Goal: Task Accomplishment & Management: Use online tool/utility

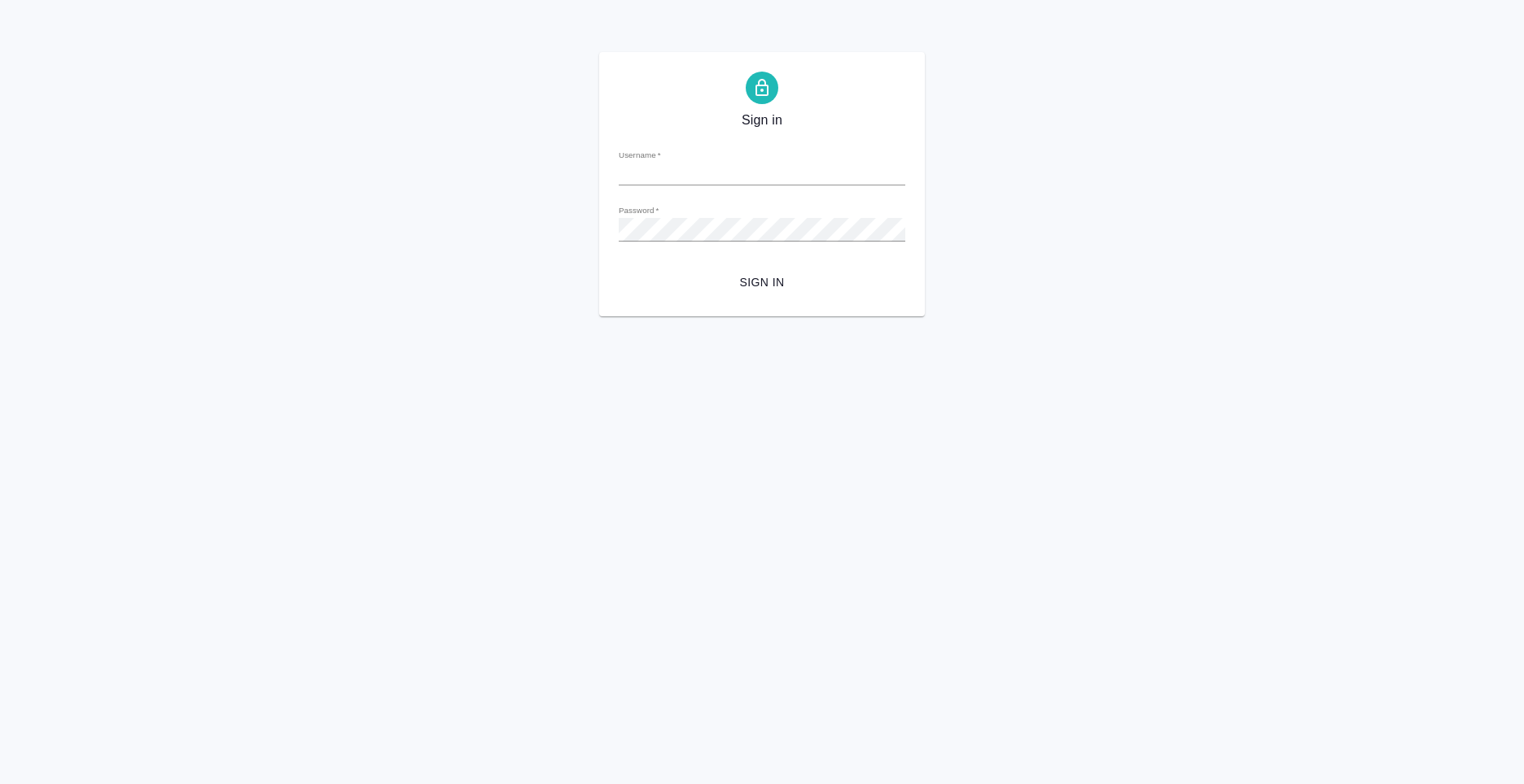
type input "[PERSON_NAME][EMAIL_ADDRESS][DOMAIN_NAME]"
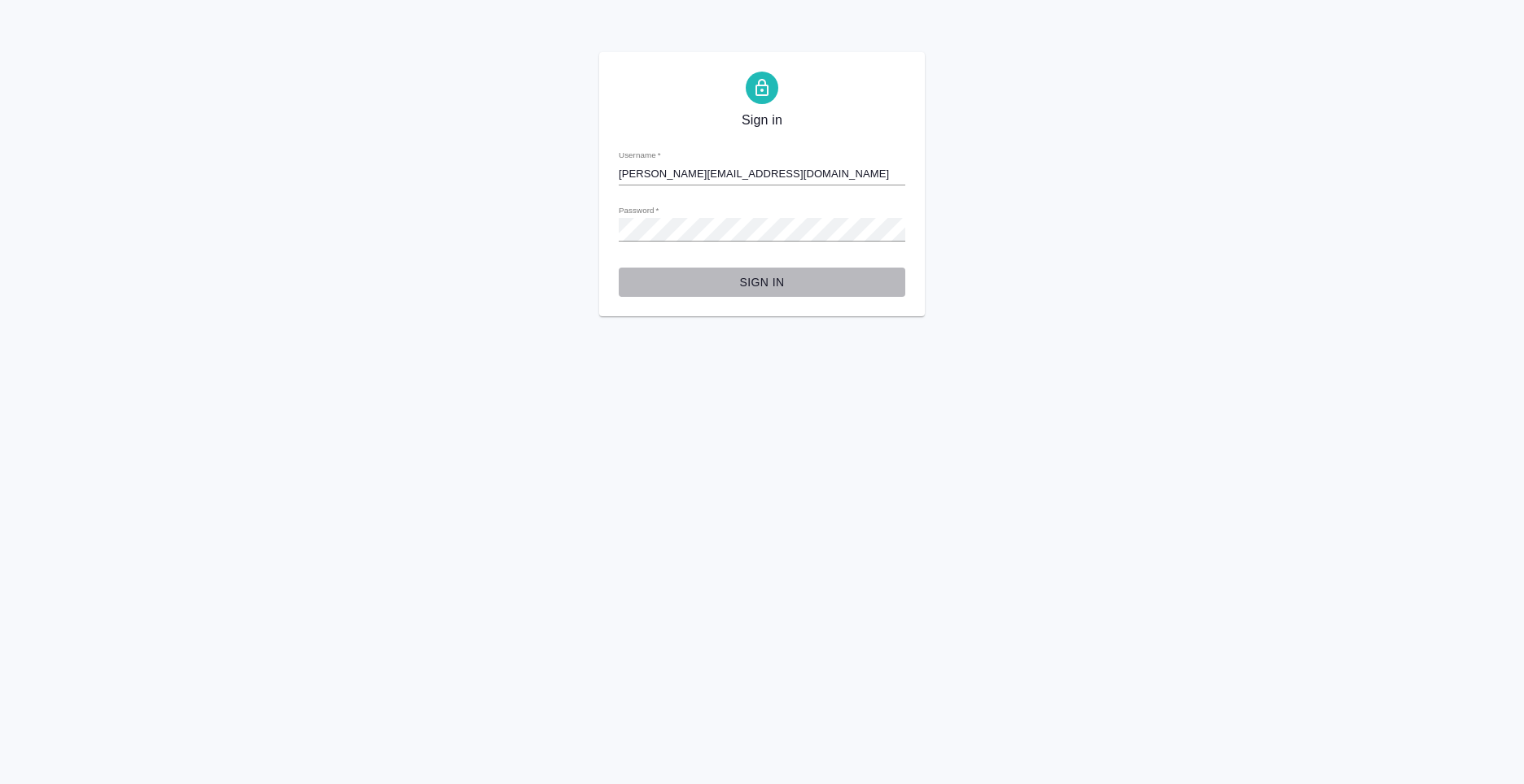
click at [740, 285] on span "Sign in" at bounding box center [762, 283] width 261 height 20
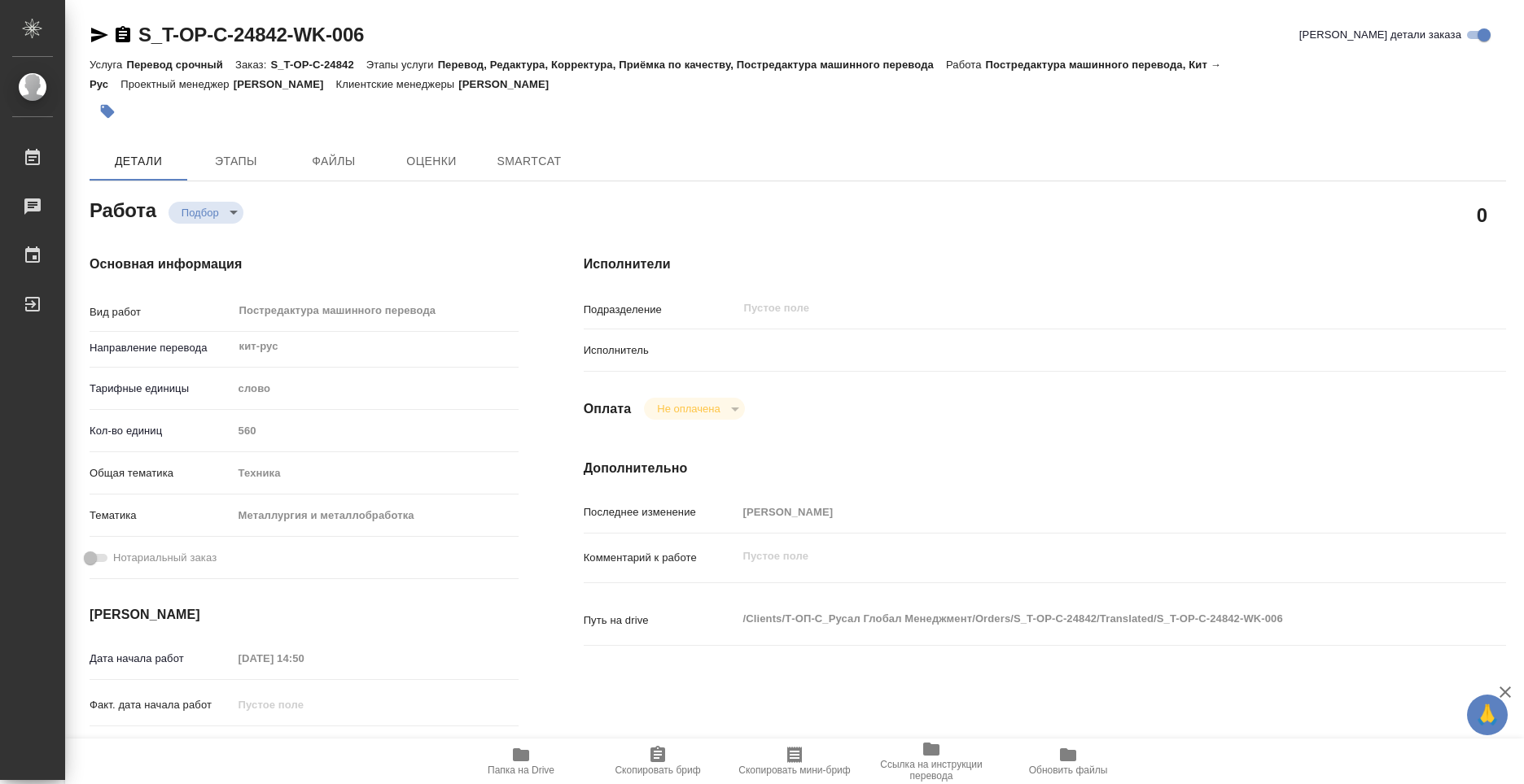
type textarea "x"
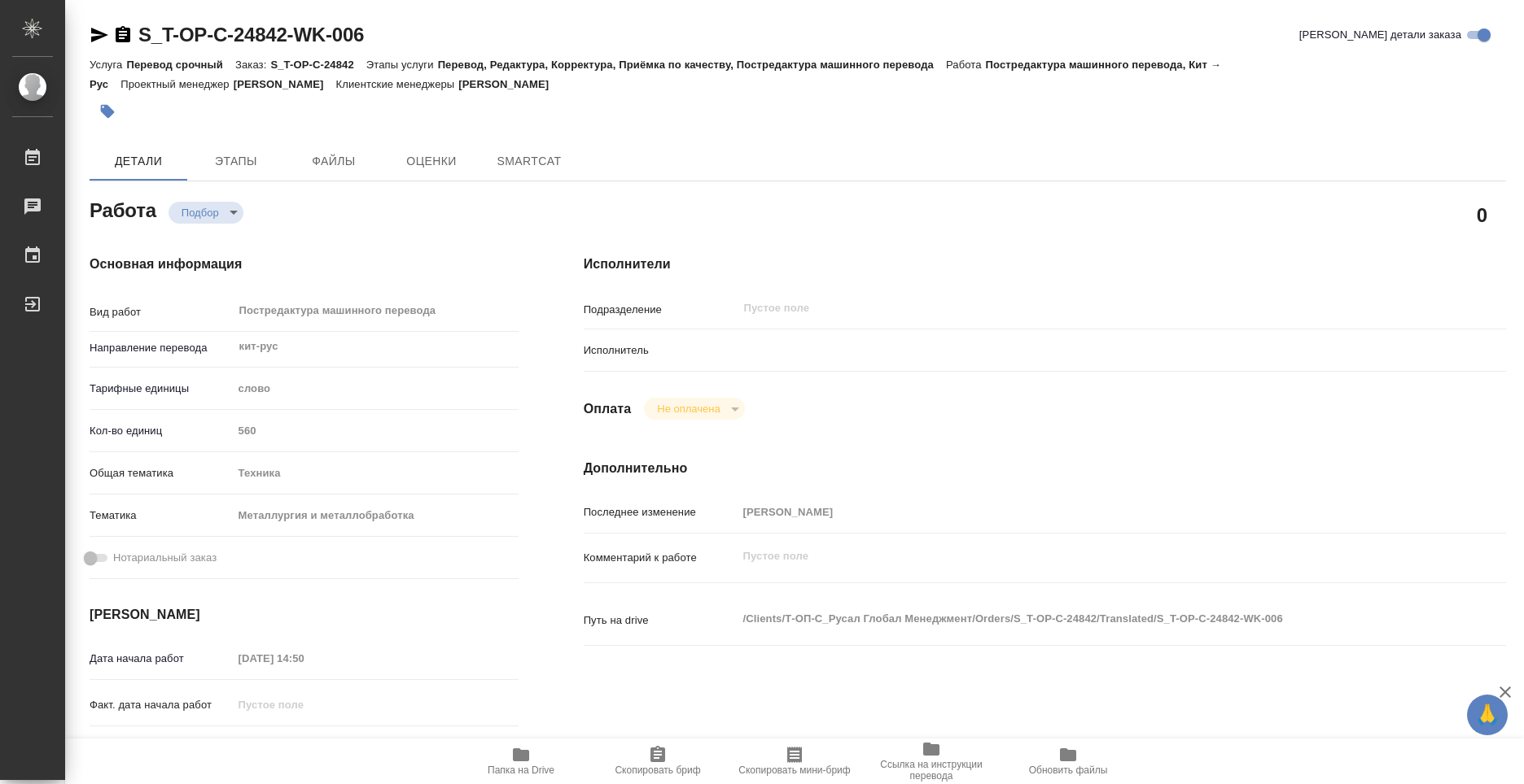
type textarea "x"
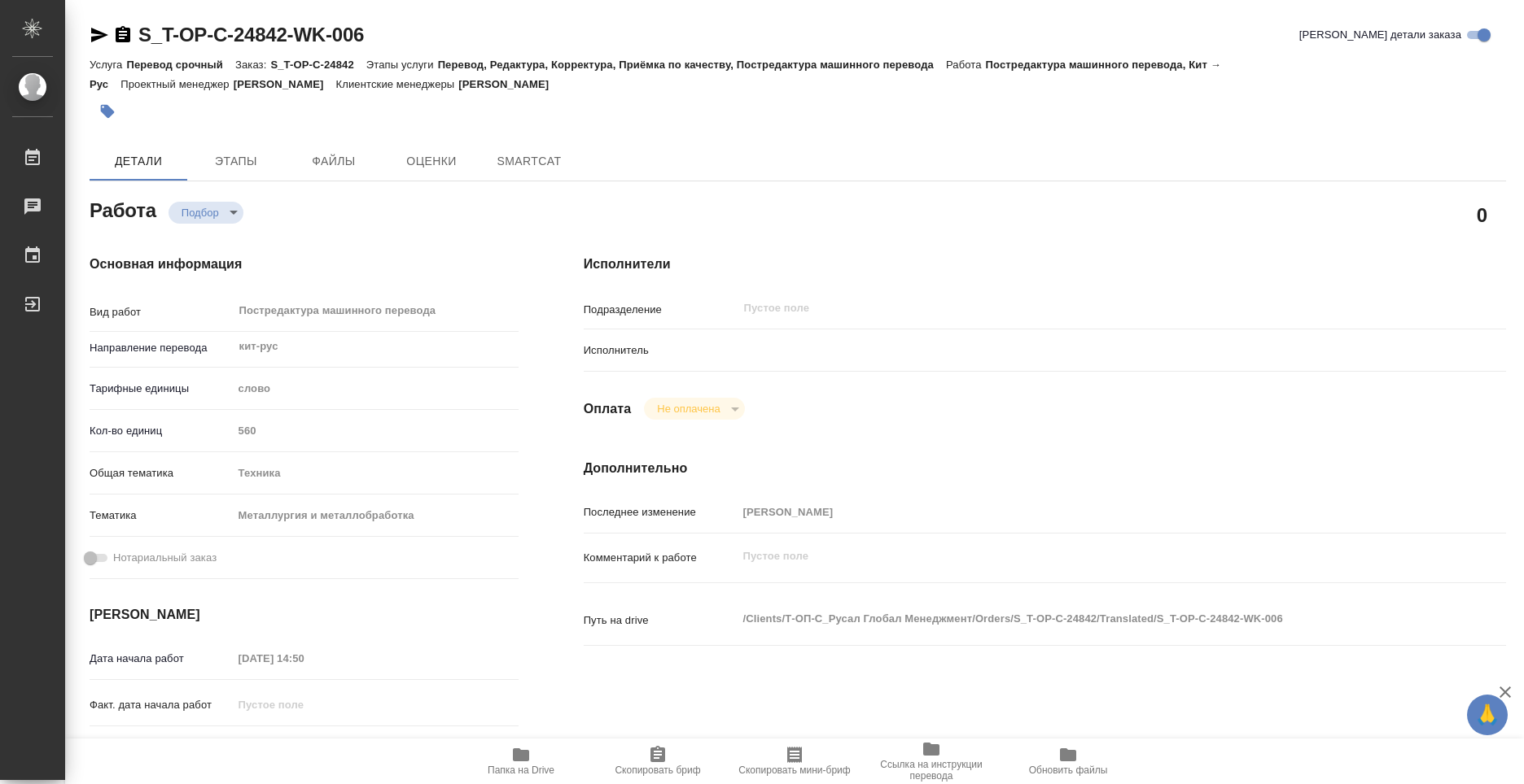
type textarea "x"
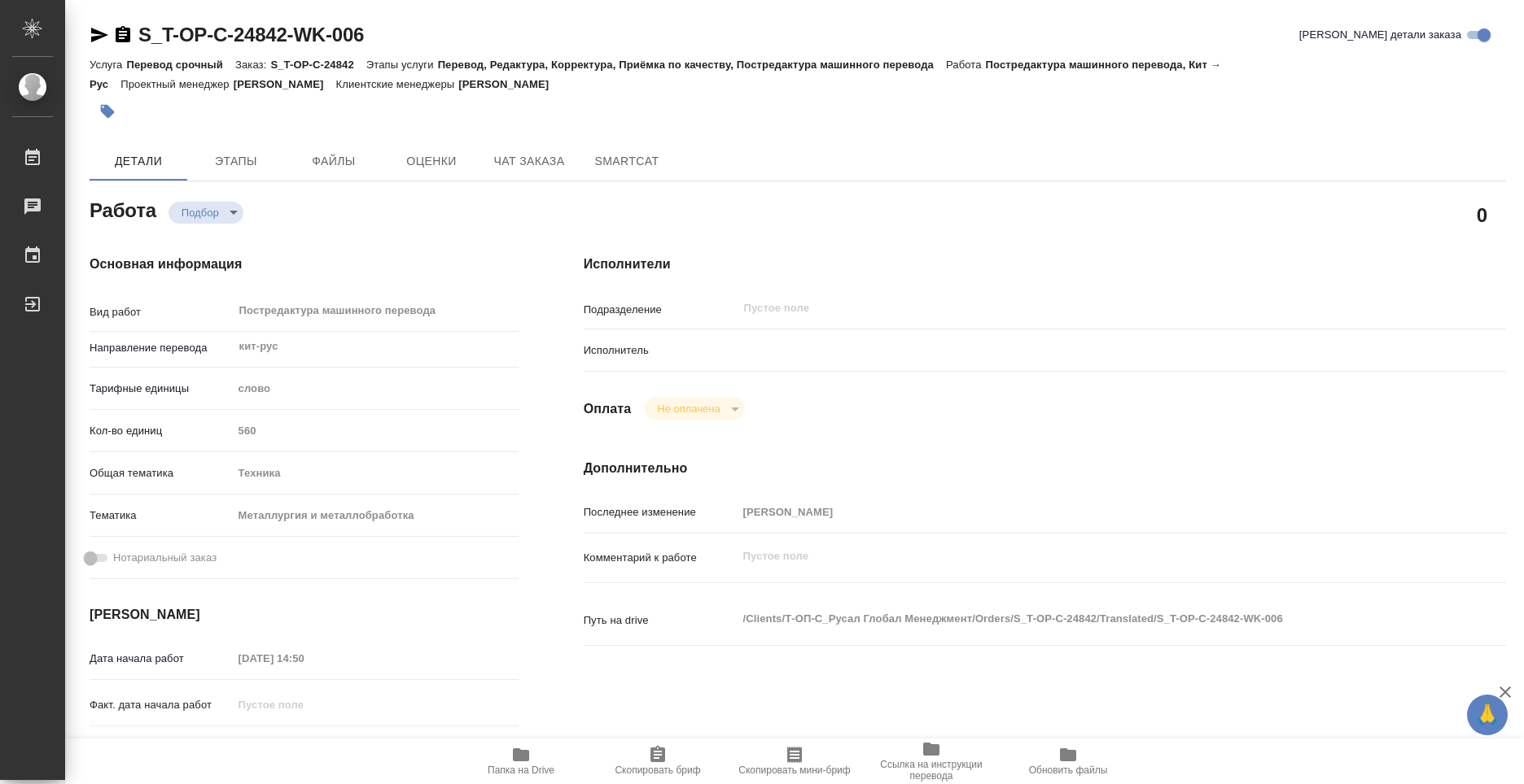
type textarea "x"
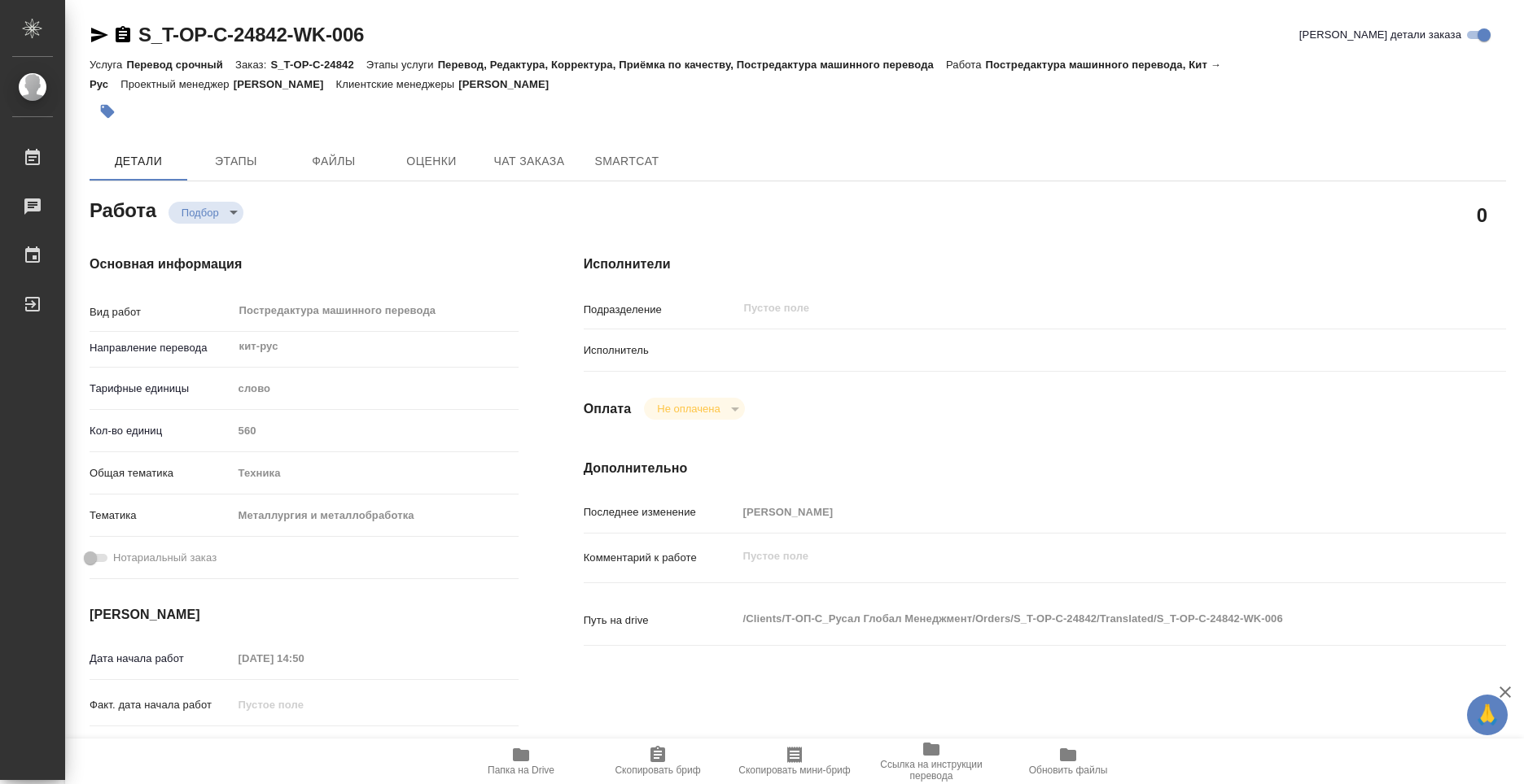
type textarea "x"
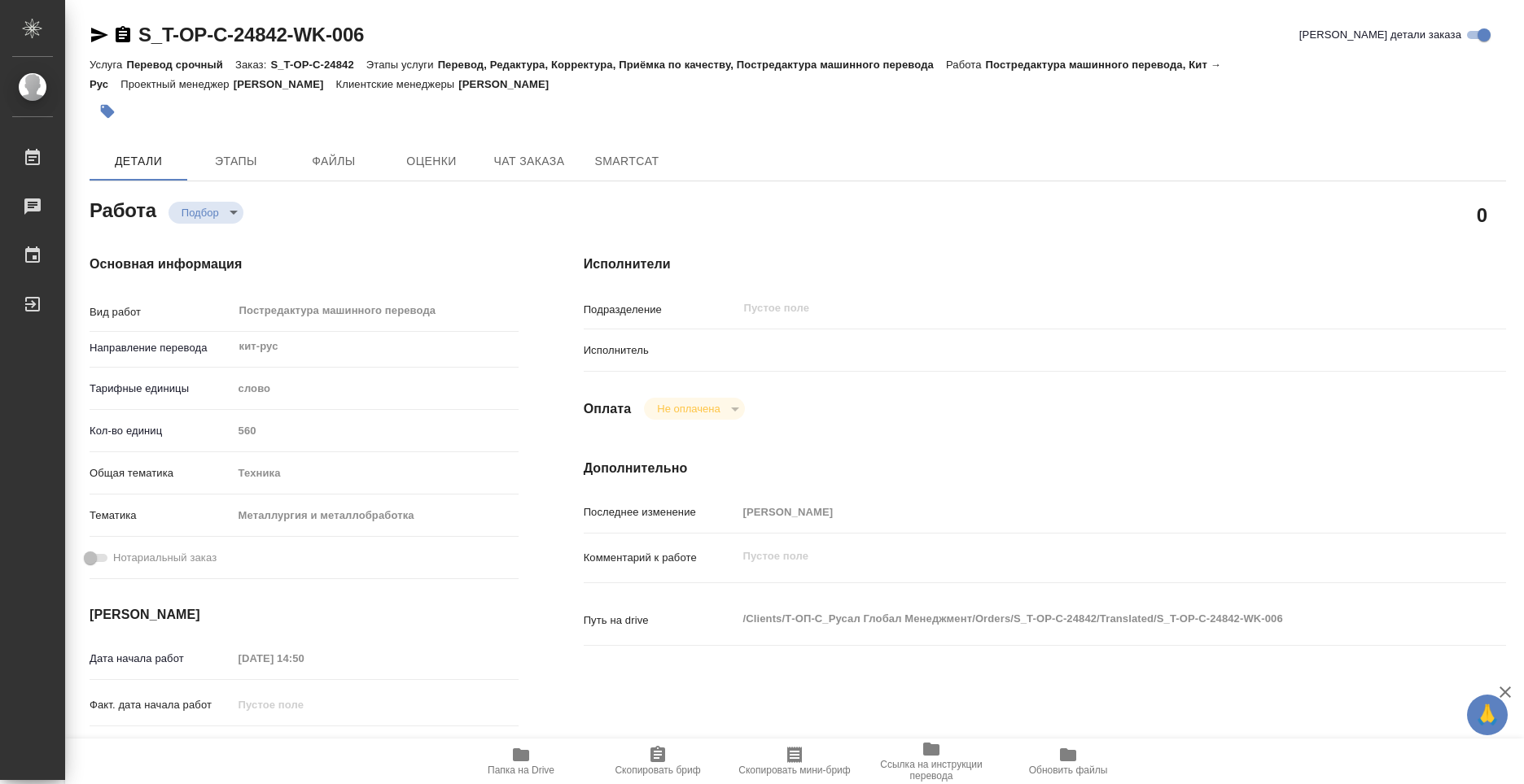
click at [532, 759] on span "Папка на Drive" at bounding box center [520, 760] width 117 height 31
